Goal: Task Accomplishment & Management: Complete application form

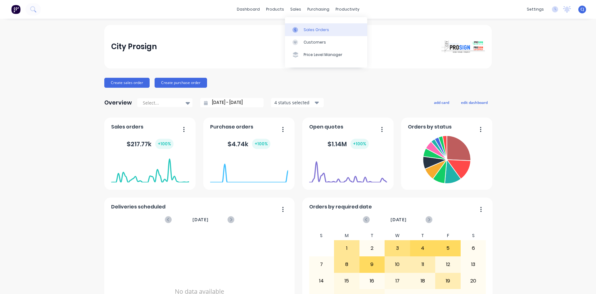
click at [297, 29] on icon at bounding box center [296, 30] width 6 height 6
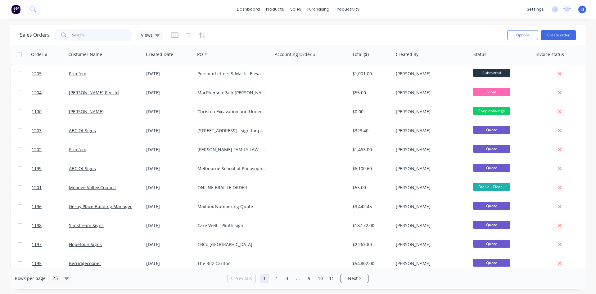
click at [79, 35] on input "text" at bounding box center [102, 35] width 61 height 12
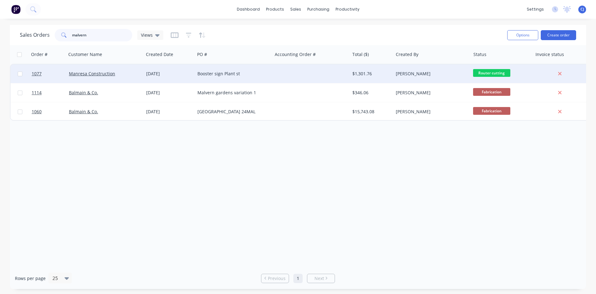
type input "malvern"
click at [225, 72] on div "Booster sign Plant st" at bounding box center [232, 74] width 69 height 6
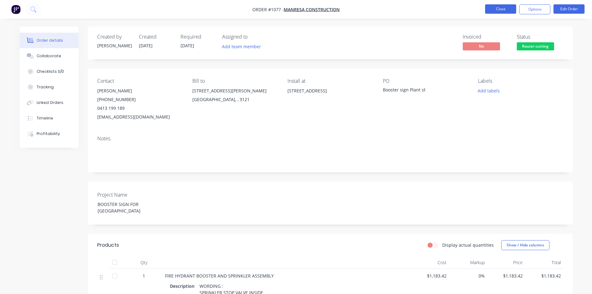
click at [494, 7] on button "Close" at bounding box center [500, 8] width 31 height 9
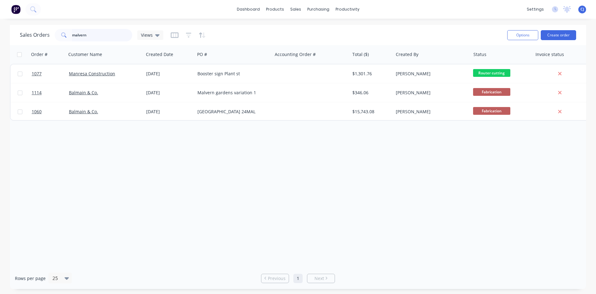
click at [112, 33] on input "malvern" at bounding box center [102, 35] width 61 height 12
drag, startPoint x: 112, startPoint y: 33, endPoint x: 47, endPoint y: 28, distance: 64.8
click at [47, 28] on div "Sales Orders malvern Views" at bounding box center [261, 34] width 483 height 15
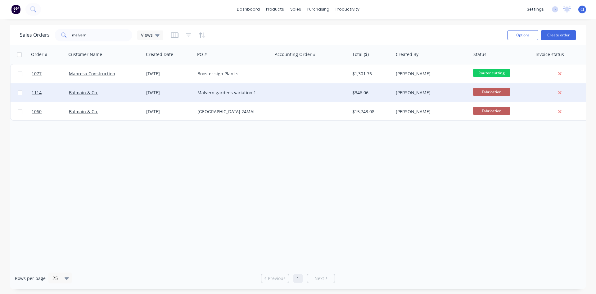
click at [221, 92] on div "Malvern gardens variation 1" at bounding box center [232, 92] width 69 height 6
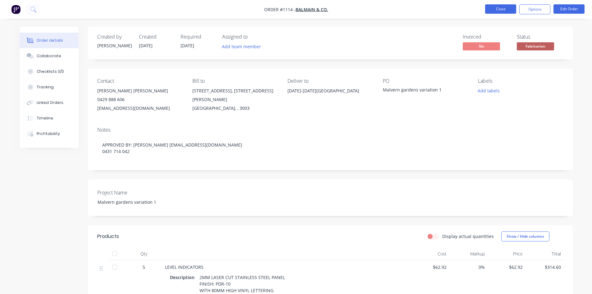
click at [508, 8] on button "Close" at bounding box center [500, 8] width 31 height 9
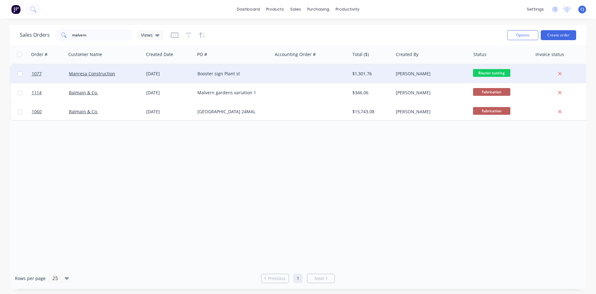
click at [253, 77] on div "Booster sign Plant st" at bounding box center [233, 73] width 77 height 19
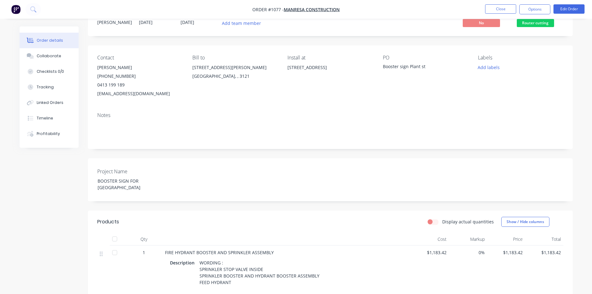
scroll to position [62, 0]
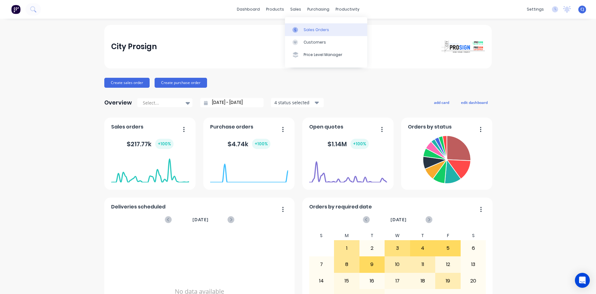
click at [304, 30] on div "Sales Orders" at bounding box center [316, 30] width 25 height 6
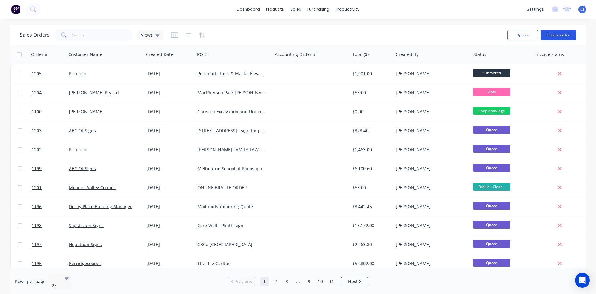
click at [548, 36] on button "Create order" at bounding box center [558, 35] width 35 height 10
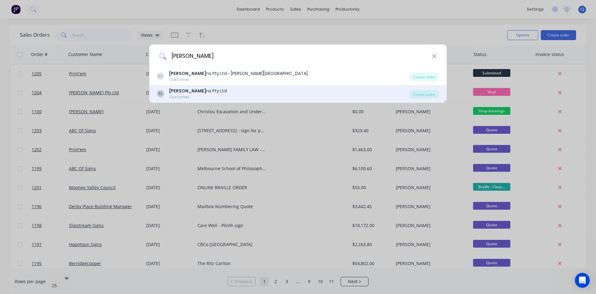
type input "[PERSON_NAME]"
click at [237, 95] on div "SL [PERSON_NAME] ns Pty Ltd Customer" at bounding box center [283, 94] width 253 height 12
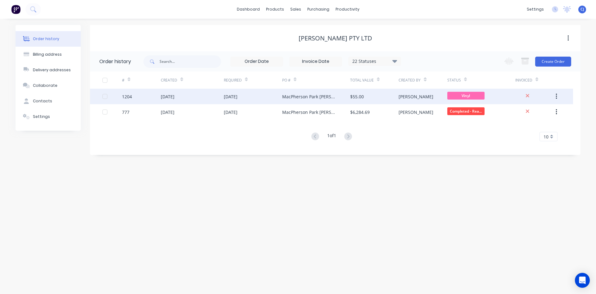
click at [363, 99] on div "$55.00" at bounding box center [357, 96] width 14 height 7
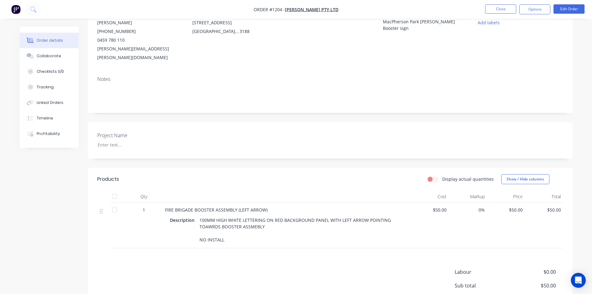
scroll to position [93, 0]
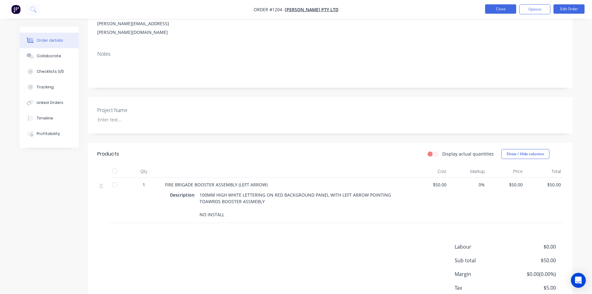
click at [495, 7] on button "Close" at bounding box center [500, 8] width 31 height 9
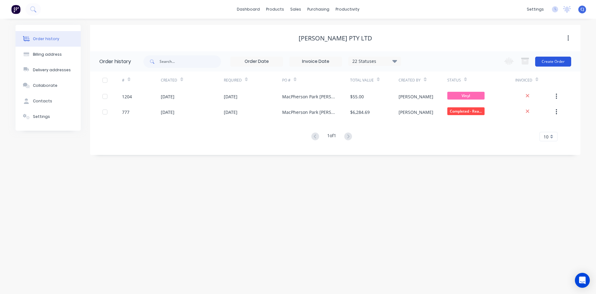
click at [542, 57] on button "Create Order" at bounding box center [554, 62] width 36 height 10
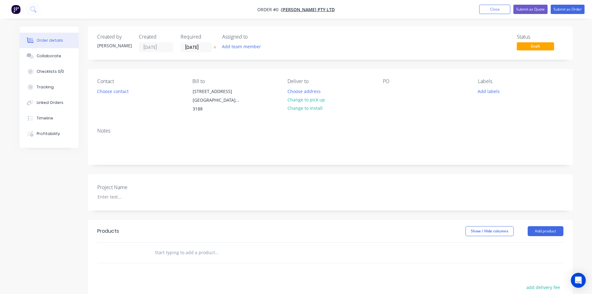
click at [173, 247] on input "text" at bounding box center [216, 252] width 124 height 12
click at [383, 94] on div at bounding box center [388, 91] width 10 height 9
click at [386, 89] on div "Vinyl backing for glass signs" at bounding box center [417, 91] width 68 height 9
click at [286, 122] on div "Order details Collaborate Checklists 0/0 Tracking Linked Orders Timeline Profit…" at bounding box center [295, 223] width 565 height 395
click at [112, 90] on button "Choose contact" at bounding box center [113, 91] width 38 height 8
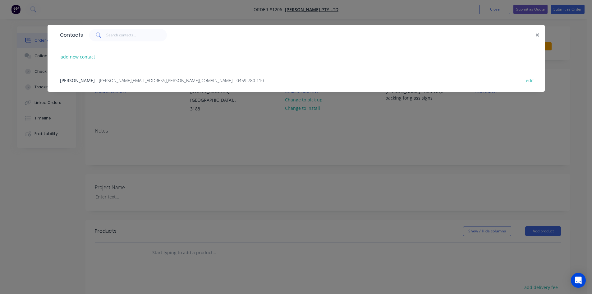
click at [89, 78] on span "[PERSON_NAME]" at bounding box center [77, 80] width 35 height 6
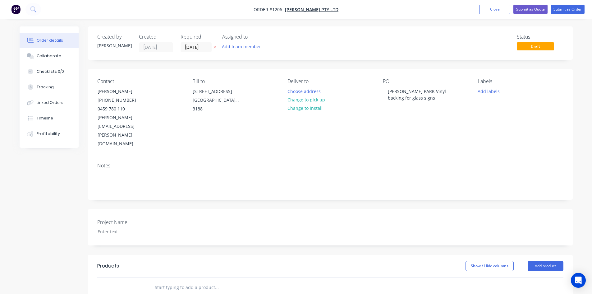
click at [198, 281] on input "text" at bounding box center [216, 287] width 124 height 12
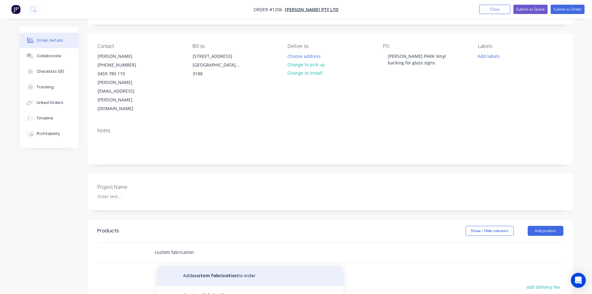
scroll to position [136, 0]
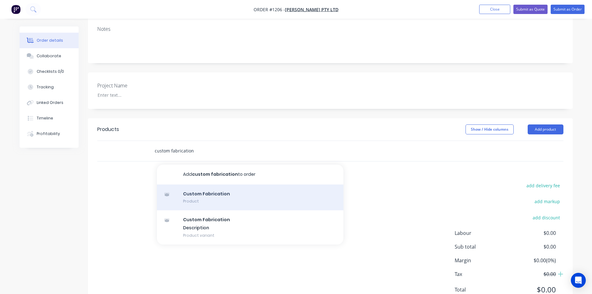
type input "custom fabrication"
click at [204, 184] on div "Custom Fabrication Product" at bounding box center [250, 197] width 186 height 26
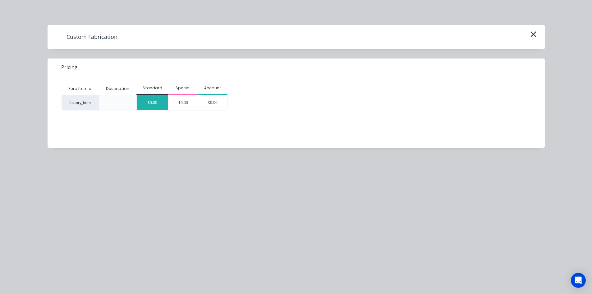
click at [157, 105] on div "$0.00" at bounding box center [152, 102] width 31 height 15
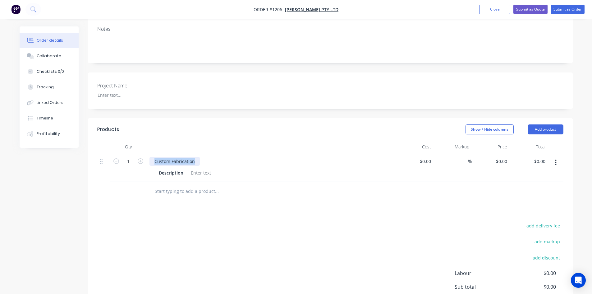
drag, startPoint x: 195, startPoint y: 138, endPoint x: 146, endPoint y: 141, distance: 49.5
click at [146, 153] on div "1 Custom Fabrication Description $0.00 $0.00 % $0.00 $0.00 $0.00 $0.00" at bounding box center [330, 167] width 466 height 28
click at [140, 158] on icon "button" at bounding box center [141, 161] width 6 height 6
type input "2"
click at [558, 157] on button "button" at bounding box center [555, 162] width 15 height 11
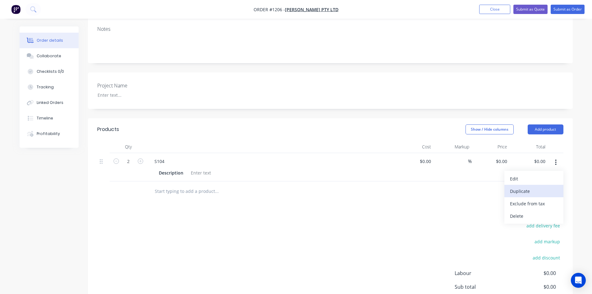
click at [540, 186] on div "Duplicate" at bounding box center [534, 190] width 48 height 9
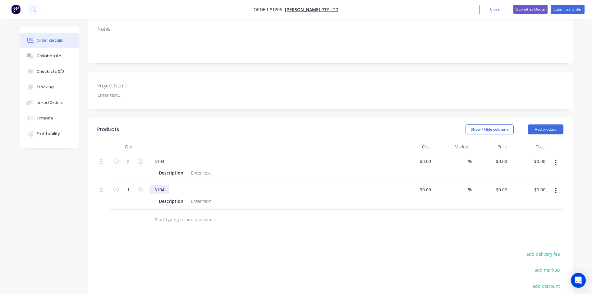
click at [162, 185] on div "S104" at bounding box center [159, 189] width 20 height 9
drag, startPoint x: 165, startPoint y: 163, endPoint x: 159, endPoint y: 162, distance: 6.2
click at [159, 185] on div "S104" at bounding box center [159, 189] width 20 height 9
click at [142, 156] on form "2" at bounding box center [128, 160] width 32 height 9
click at [143, 158] on icon "button" at bounding box center [141, 161] width 6 height 6
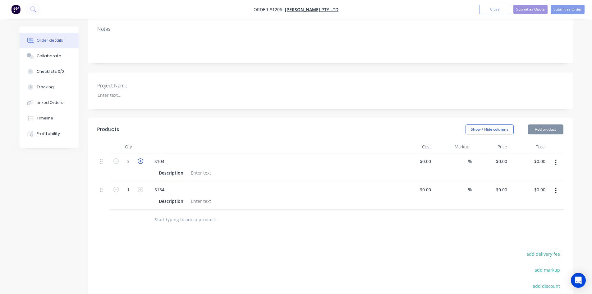
click at [143, 158] on icon "button" at bounding box center [141, 161] width 6 height 6
type input "4"
click at [553, 185] on button "button" at bounding box center [555, 190] width 15 height 11
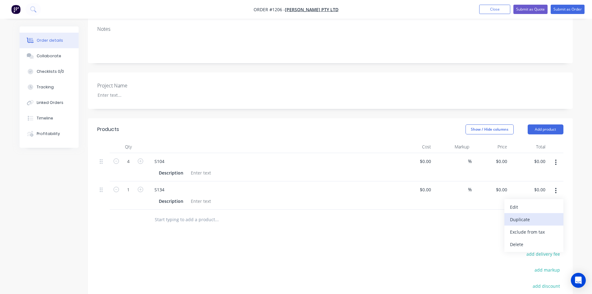
click at [524, 215] on div "Duplicate" at bounding box center [534, 219] width 48 height 9
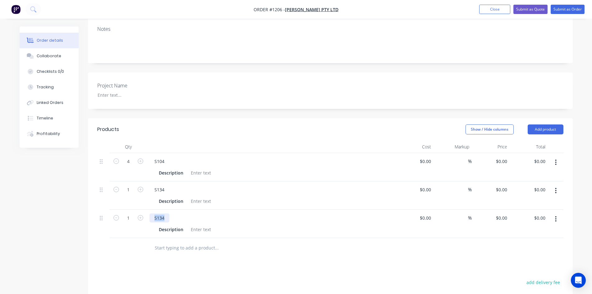
drag, startPoint x: 167, startPoint y: 192, endPoint x: 149, endPoint y: 190, distance: 18.1
click at [149, 209] on div "S134 Description" at bounding box center [271, 223] width 249 height 28
drag, startPoint x: 152, startPoint y: 192, endPoint x: 198, endPoint y: 192, distance: 46.3
click at [198, 213] on div "acrylic spacers" at bounding box center [271, 217] width 244 height 9
copy div "acrylic spacers"
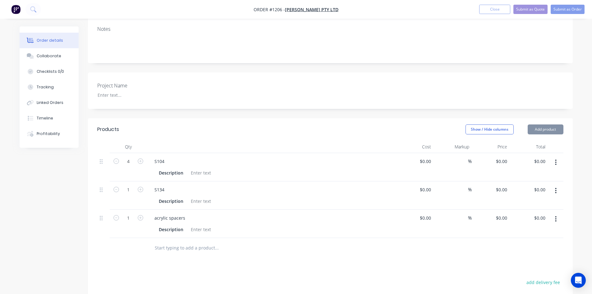
click at [195, 225] on div at bounding box center [200, 229] width 25 height 9
click at [193, 225] on div at bounding box center [200, 229] width 25 height 9
paste div
click at [190, 225] on div "acrylic spacers" at bounding box center [206, 229] width 36 height 9
drag, startPoint x: 193, startPoint y: 202, endPoint x: 182, endPoint y: 202, distance: 10.3
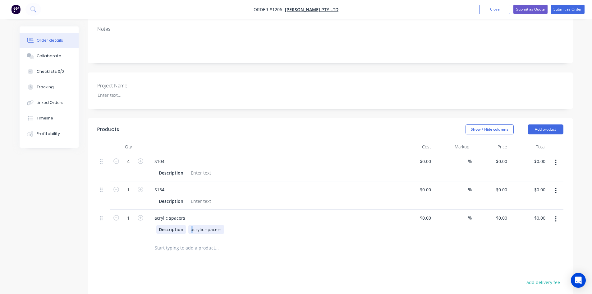
click at [182, 225] on div "Description acrylic spacers" at bounding box center [269, 229] width 227 height 9
click at [199, 241] on input "text" at bounding box center [216, 247] width 124 height 12
click at [236, 225] on div "25MM Acrylic spacers" at bounding box center [213, 229] width 50 height 9
click at [244, 241] on input "text" at bounding box center [216, 247] width 124 height 12
click at [205, 168] on div at bounding box center [200, 172] width 25 height 9
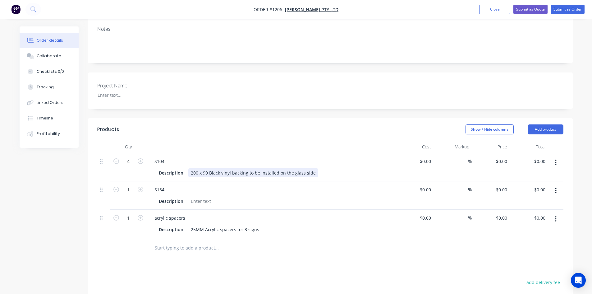
click at [288, 168] on div "200 x 90 Black vinyl backing to be installed on the glass side" at bounding box center [253, 172] width 130 height 9
click at [287, 153] on div "S104 Description 200 x 90 Black vinyl backing to be installed on glass side" at bounding box center [271, 167] width 249 height 28
drag, startPoint x: 190, startPoint y: 146, endPoint x: 306, endPoint y: 145, distance: 115.9
click at [306, 168] on div "Description 200 x 90 Black vinyl backing to be installed on glass side" at bounding box center [269, 172] width 227 height 9
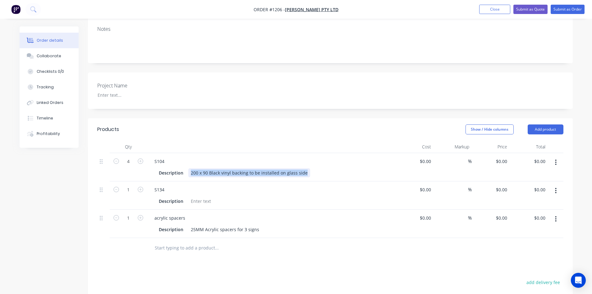
copy div "200 x 90 Black vinyl backing to be installed on glass side"
click at [200, 196] on div at bounding box center [200, 200] width 25 height 9
paste div
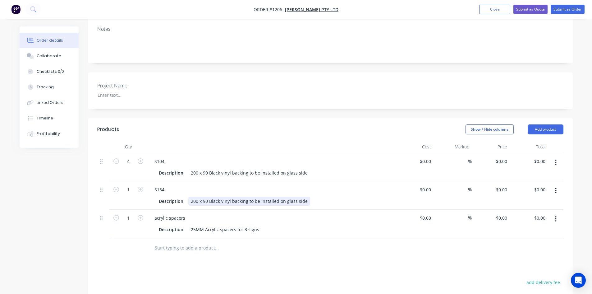
click at [194, 196] on div "200 x 90 Black vinyl backing to be installed on glass side" at bounding box center [249, 200] width 122 height 9
click at [203, 196] on div "180x 90 Black vinyl backing to be installed on glass side" at bounding box center [248, 200] width 121 height 9
click at [198, 196] on div "180x 180 Black vinyl backing to be installed on glass side" at bounding box center [249, 200] width 123 height 9
click at [219, 225] on div "25MM Acrylic spacers for 3 signs" at bounding box center [224, 229] width 73 height 9
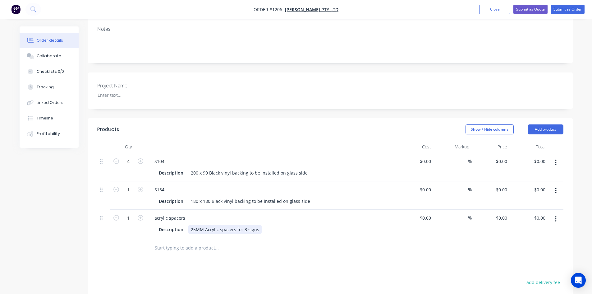
click at [258, 225] on div "25MM Acrylic spacers for 3 signs" at bounding box center [224, 229] width 73 height 9
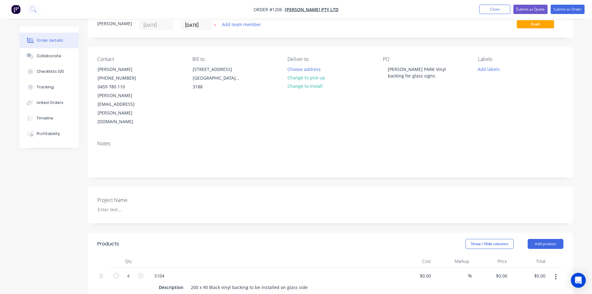
scroll to position [0, 0]
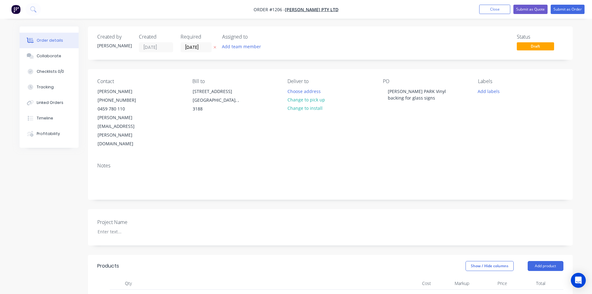
click at [194, 42] on label "[DATE]" at bounding box center [195, 47] width 31 height 10
click at [194, 43] on input "[DATE]" at bounding box center [196, 47] width 30 height 9
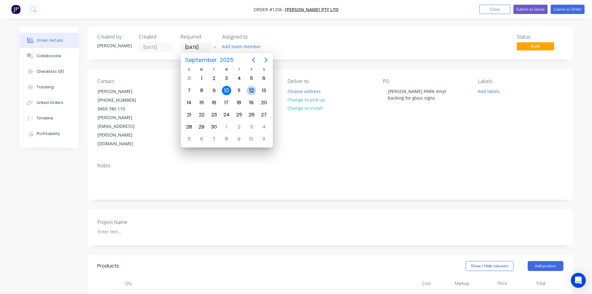
click at [250, 92] on div "12" at bounding box center [251, 90] width 9 height 9
type input "[DATE]"
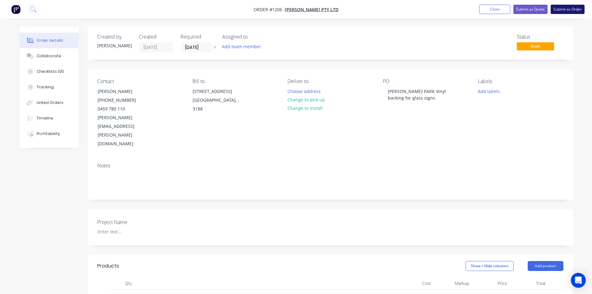
click at [560, 12] on button "Submit as Order" at bounding box center [568, 9] width 34 height 9
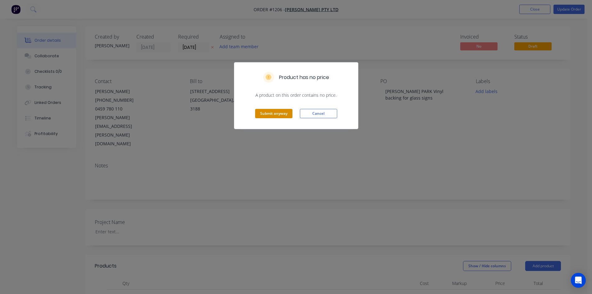
click at [269, 114] on button "Submit anyway" at bounding box center [273, 113] width 37 height 9
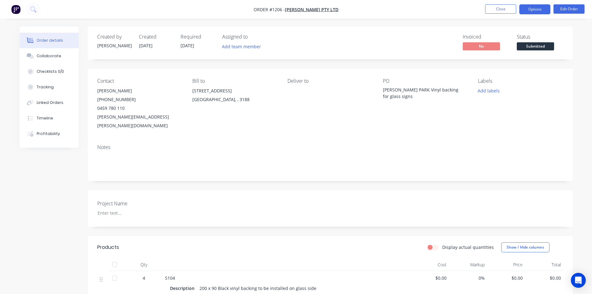
click at [544, 11] on button "Options" at bounding box center [534, 9] width 31 height 10
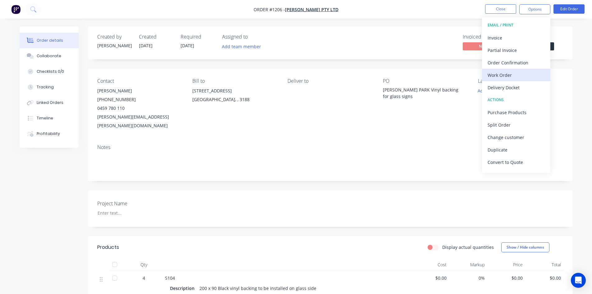
click at [505, 77] on div "Work Order" at bounding box center [515, 75] width 57 height 9
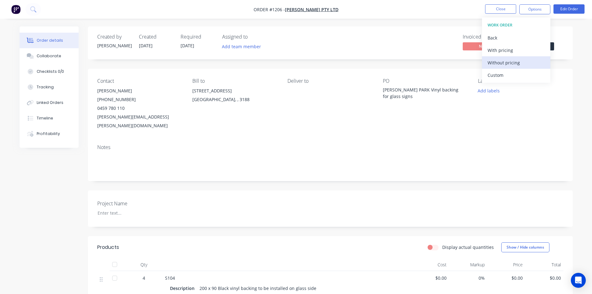
click at [522, 61] on div "Without pricing" at bounding box center [515, 62] width 57 height 9
